Goal: Information Seeking & Learning: Learn about a topic

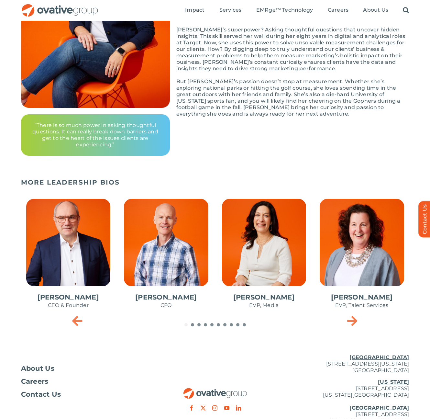
scroll to position [184, 0]
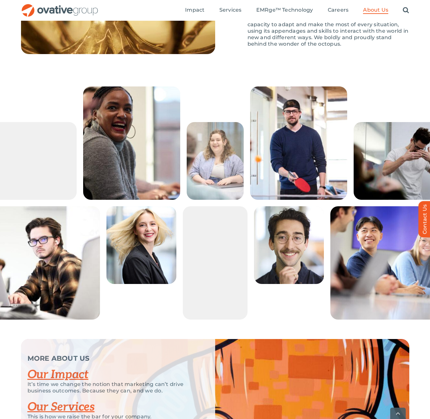
scroll to position [1240, 0]
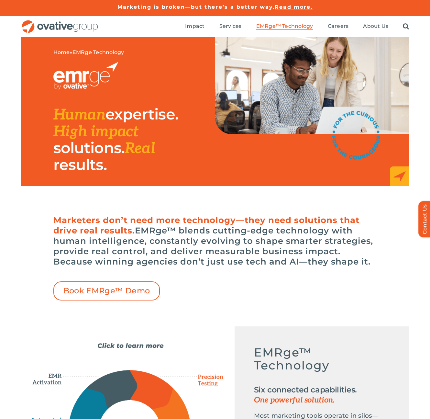
scroll to position [221, 0]
